Goal: Check status: Check status

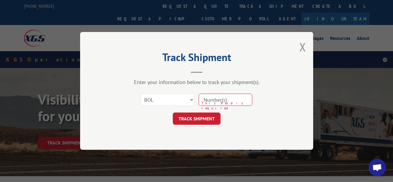
select select "bol"
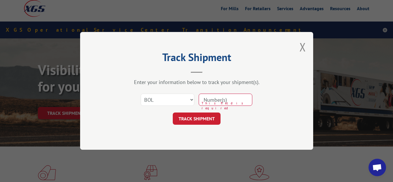
drag, startPoint x: 242, startPoint y: 101, endPoint x: 243, endPoint y: 95, distance: 5.9
click at [242, 100] on input at bounding box center [226, 100] width 54 height 12
type input "5986114"
click button "TRACK SHIPMENT" at bounding box center [197, 119] width 48 height 12
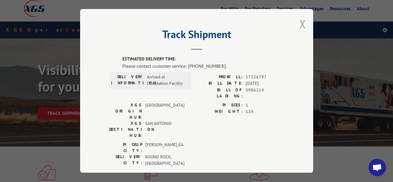
click at [299, 23] on button "Close modal" at bounding box center [302, 23] width 6 height 15
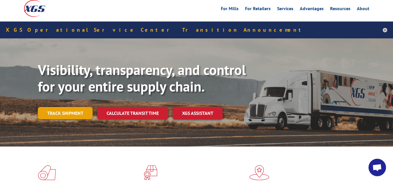
click at [72, 107] on link "Track shipment" at bounding box center [65, 113] width 55 height 12
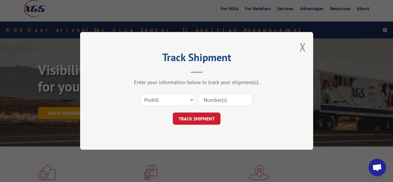
scroll to position [0, 0]
click at [141, 94] on select "Select category... Probill BOL PO" at bounding box center [168, 100] width 54 height 12
select select "bol"
click option "BOL" at bounding box center [0, 0] width 0 height 0
click at [212, 97] on input at bounding box center [226, 100] width 54 height 12
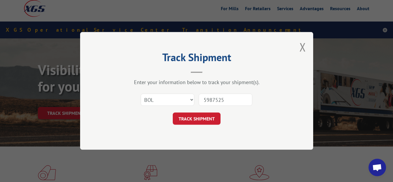
type input "5987525"
click button "TRACK SHIPMENT" at bounding box center [197, 119] width 48 height 12
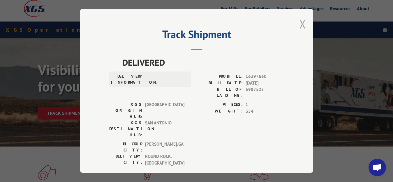
click at [303, 25] on button "Close modal" at bounding box center [302, 23] width 6 height 15
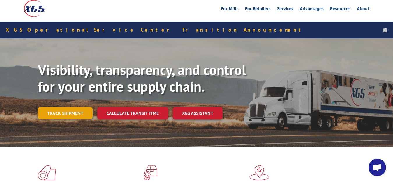
click at [61, 107] on link "Track shipment" at bounding box center [65, 113] width 55 height 12
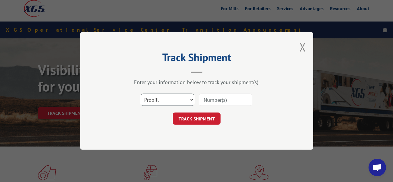
click at [141, 94] on select "Select category... Probill BOL PO" at bounding box center [168, 100] width 54 height 12
select select "bol"
click option "BOL" at bounding box center [0, 0] width 0 height 0
click at [210, 100] on input at bounding box center [226, 100] width 54 height 12
type input "5982429"
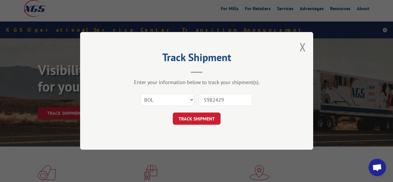
click button "TRACK SHIPMENT" at bounding box center [197, 119] width 48 height 12
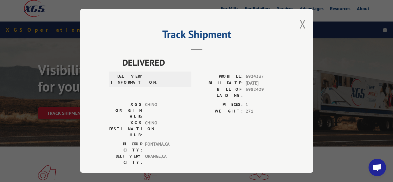
drag, startPoint x: 297, startPoint y: 23, endPoint x: 285, endPoint y: 33, distance: 16.0
click at [299, 26] on button "Close modal" at bounding box center [302, 23] width 6 height 15
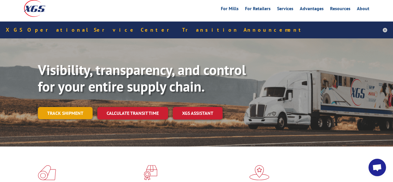
click at [58, 107] on link "Track shipment" at bounding box center [65, 113] width 55 height 12
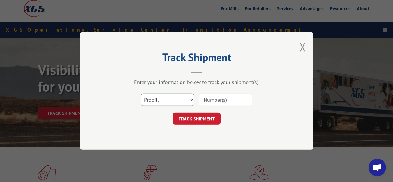
drag, startPoint x: 173, startPoint y: 99, endPoint x: 173, endPoint y: 103, distance: 4.4
click at [141, 94] on select "Select category... Probill BOL PO" at bounding box center [168, 100] width 54 height 12
select select "bol"
click option "BOL" at bounding box center [0, 0] width 0 height 0
drag, startPoint x: 217, startPoint y: 103, endPoint x: 222, endPoint y: 75, distance: 27.8
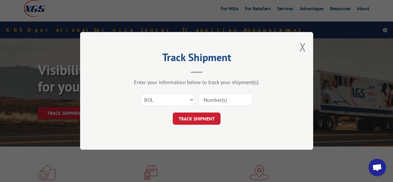
click at [217, 102] on input at bounding box center [226, 100] width 54 height 12
type input "6012074"
click button "TRACK SHIPMENT" at bounding box center [197, 119] width 48 height 12
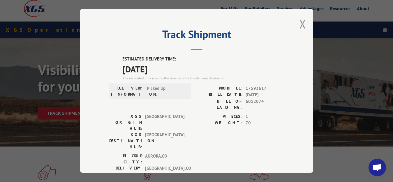
drag, startPoint x: 298, startPoint y: 20, endPoint x: 262, endPoint y: 52, distance: 48.2
click at [299, 22] on button "Close modal" at bounding box center [302, 23] width 6 height 15
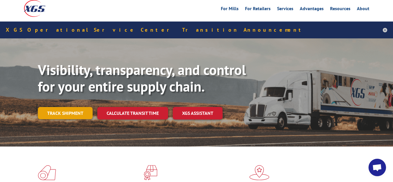
click at [57, 107] on link "Track shipment" at bounding box center [65, 113] width 55 height 12
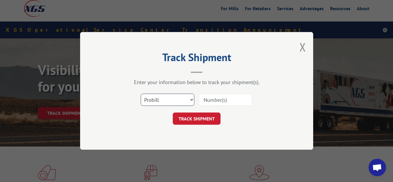
click at [141, 94] on select "Select category... Probill BOL PO" at bounding box center [168, 100] width 54 height 12
select select "bol"
click option "BOL" at bounding box center [0, 0] width 0 height 0
click at [213, 103] on input at bounding box center [226, 100] width 54 height 12
type input "6012073"
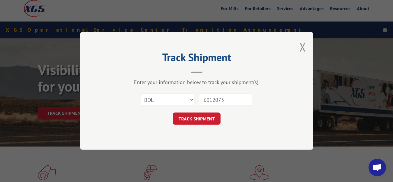
click button "TRACK SHIPMENT" at bounding box center [197, 119] width 48 height 12
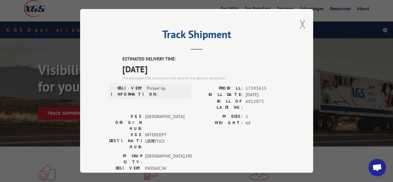
click at [299, 22] on button "Close modal" at bounding box center [302, 23] width 6 height 15
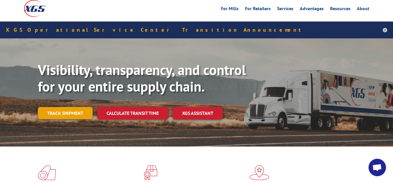
click at [58, 107] on link "Track shipment" at bounding box center [65, 113] width 55 height 12
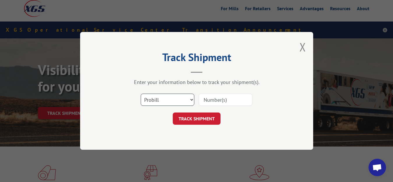
click at [141, 94] on select "Select category... Probill BOL PO" at bounding box center [168, 100] width 54 height 12
select select "bol"
click option "BOL" at bounding box center [0, 0] width 0 height 0
drag, startPoint x: 205, startPoint y: 109, endPoint x: 206, endPoint y: 101, distance: 8.2
click at [205, 108] on div "Select category... Probill BOL PO" at bounding box center [196, 100] width 175 height 19
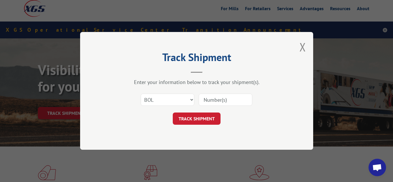
click at [208, 97] on input at bounding box center [226, 100] width 54 height 12
type input "6012075"
click button "TRACK SHIPMENT" at bounding box center [197, 119] width 48 height 12
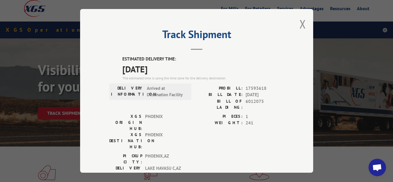
drag, startPoint x: 299, startPoint y: 20, endPoint x: 244, endPoint y: 53, distance: 63.8
click at [299, 23] on button "Close modal" at bounding box center [302, 23] width 6 height 15
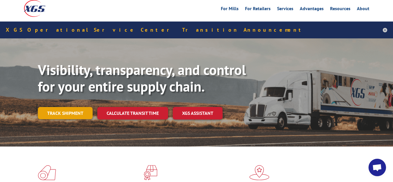
click at [59, 107] on link "Track shipment" at bounding box center [65, 113] width 55 height 12
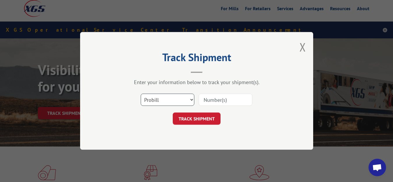
click at [141, 94] on select "Select category... Probill BOL PO" at bounding box center [168, 100] width 54 height 12
select select "bol"
click option "BOL" at bounding box center [0, 0] width 0 height 0
drag, startPoint x: 209, startPoint y: 99, endPoint x: 210, endPoint y: 95, distance: 4.1
click at [209, 98] on input at bounding box center [226, 100] width 54 height 12
